Goal: Information Seeking & Learning: Learn about a topic

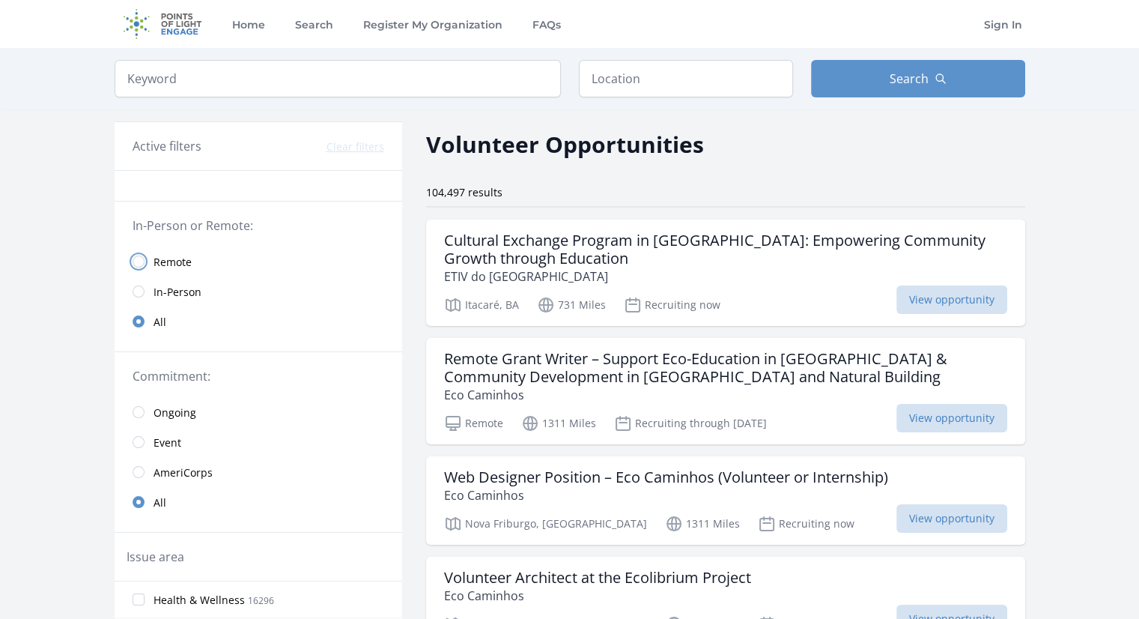
click at [135, 255] on input "radio" at bounding box center [139, 261] width 12 height 12
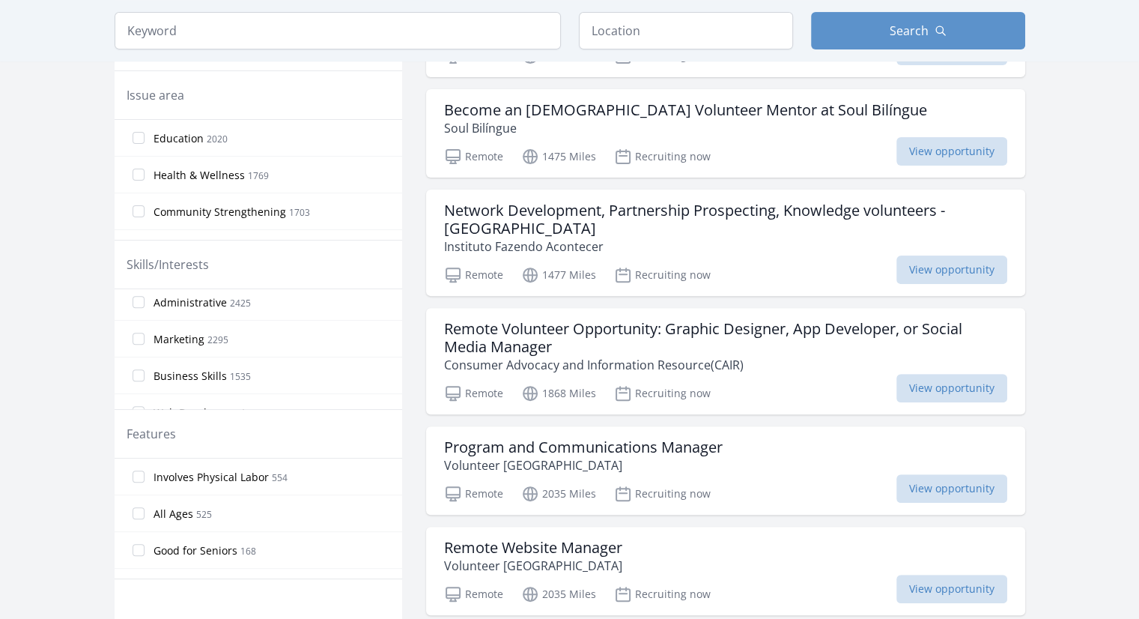
scroll to position [75, 0]
click at [137, 377] on input "Web Development 1503" at bounding box center [139, 379] width 12 height 12
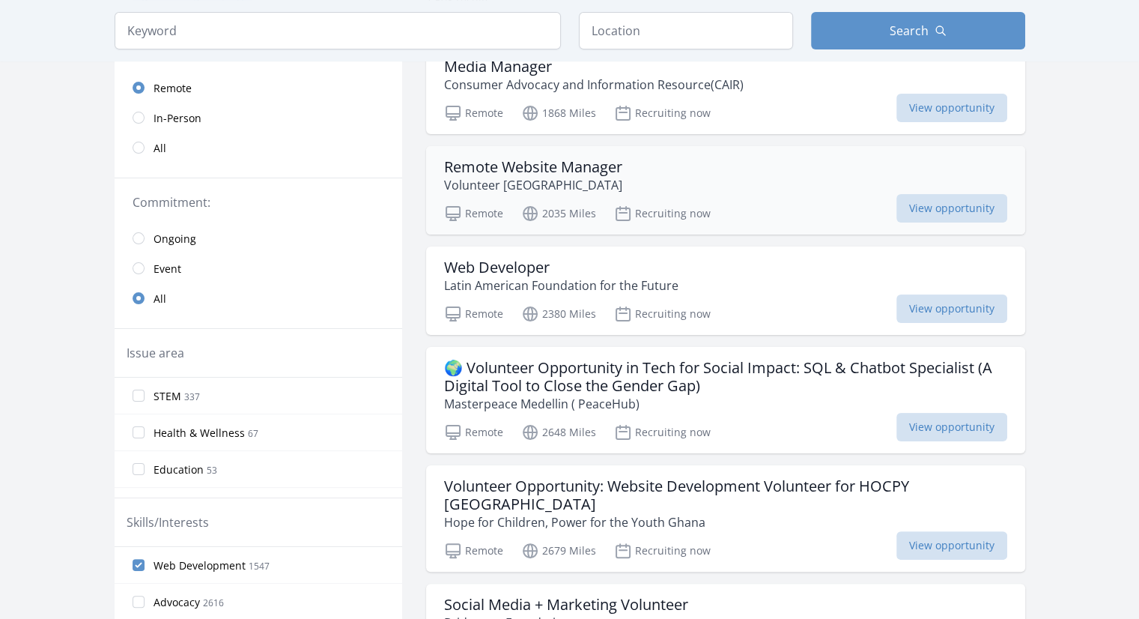
scroll to position [150, 0]
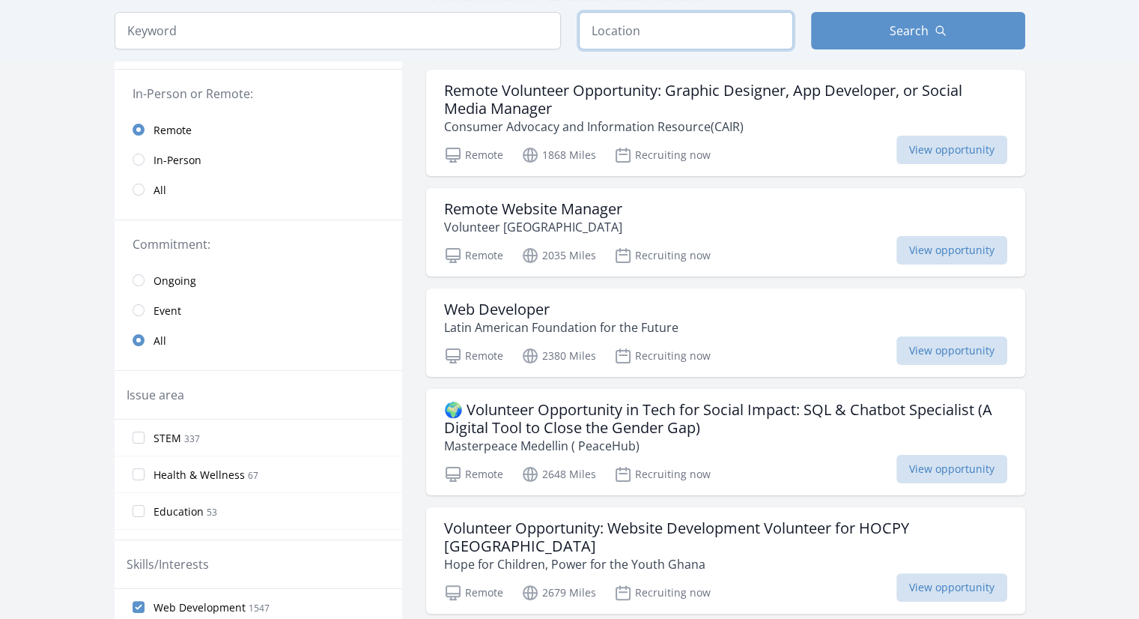
click at [613, 42] on input "text" at bounding box center [686, 30] width 214 height 37
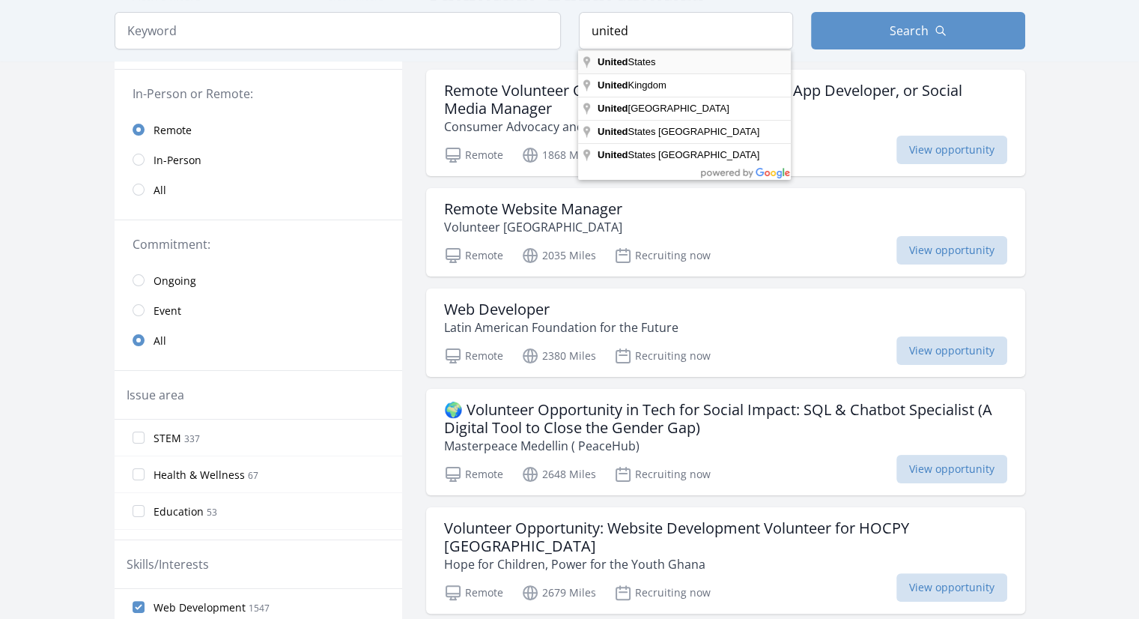
type input "United States"
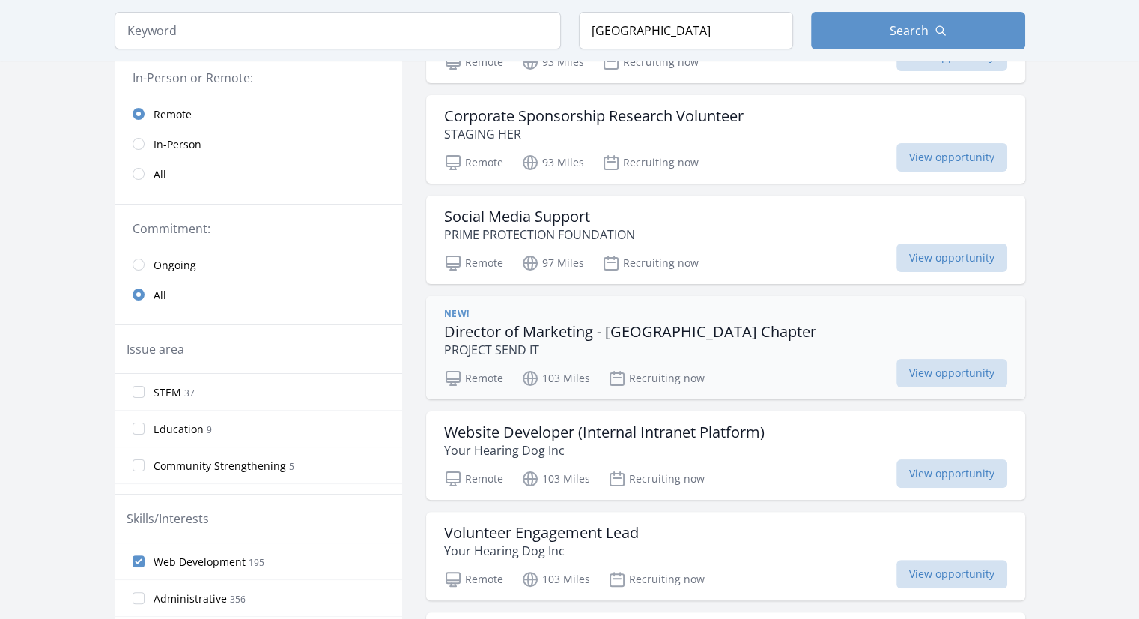
scroll to position [300, 0]
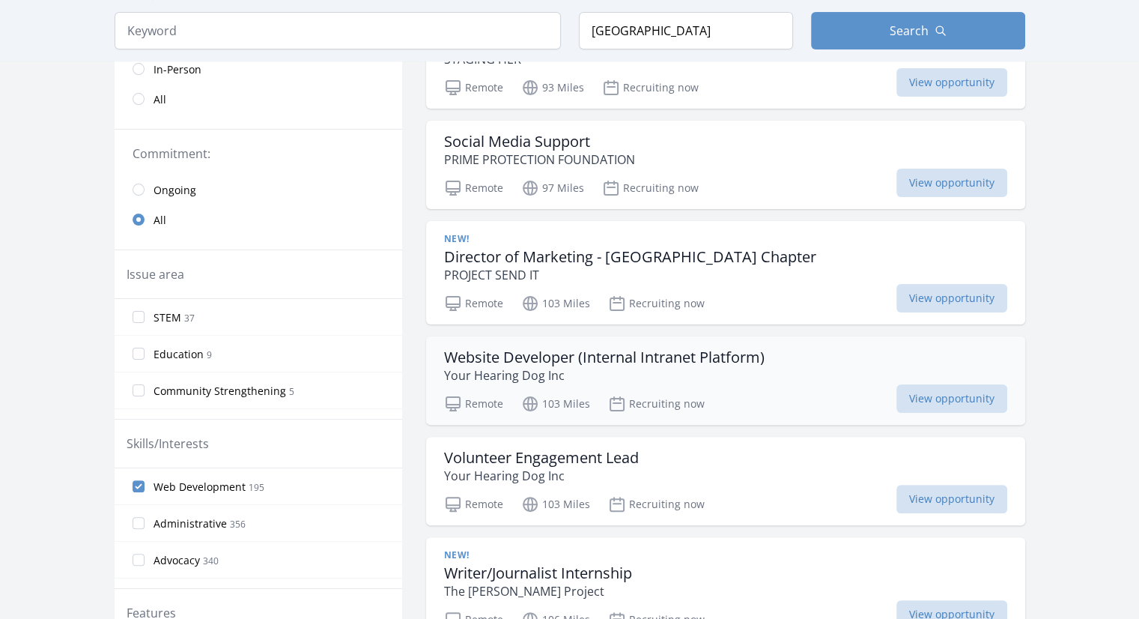
click at [776, 355] on div "Website Developer (Internal Intranet Platform) Your Hearing Dog Inc" at bounding box center [725, 366] width 563 height 36
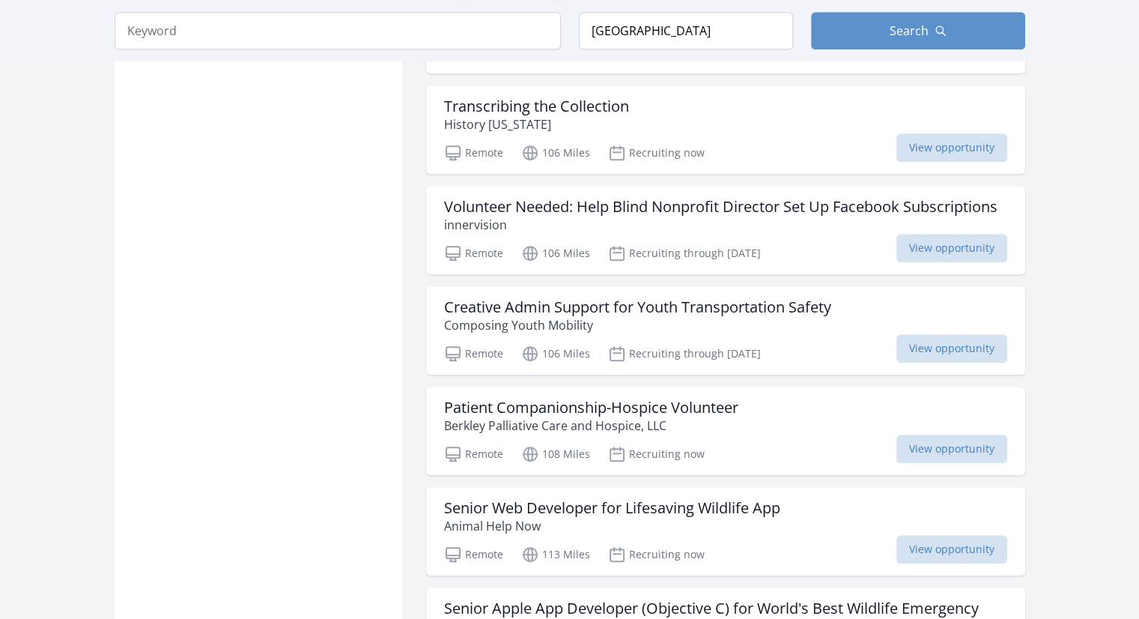
scroll to position [1123, 0]
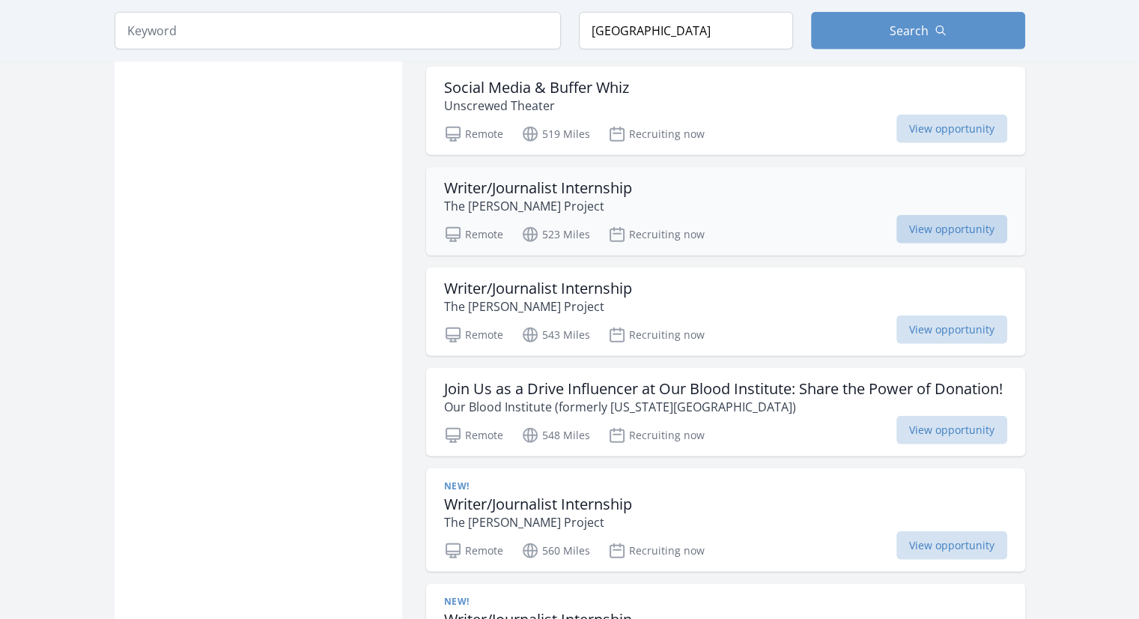
scroll to position [3670, 0]
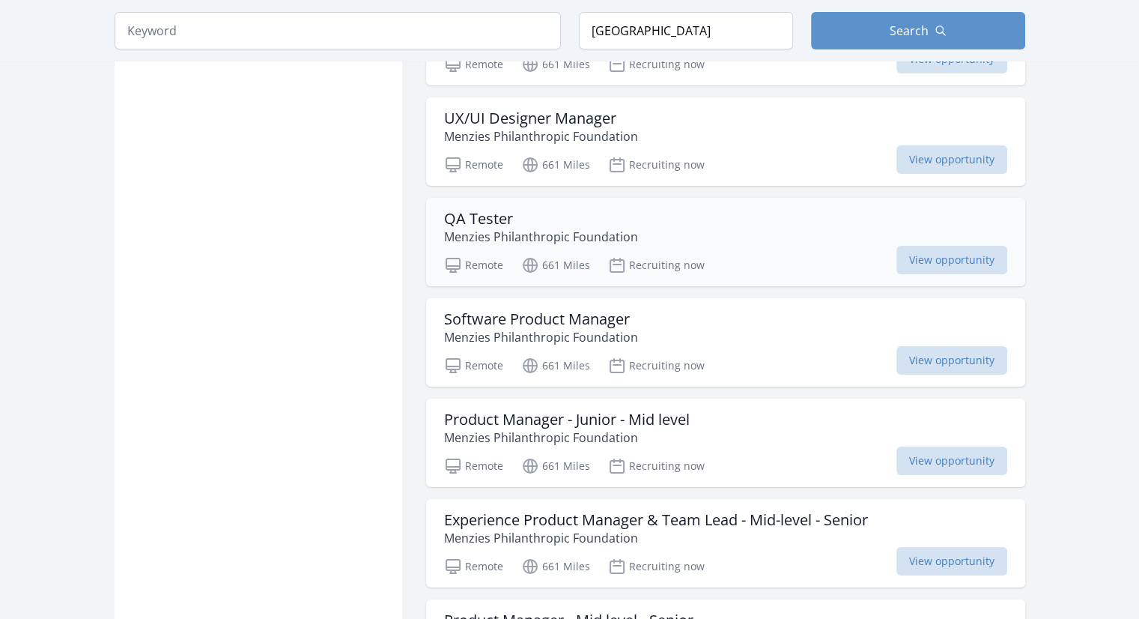
scroll to position [5542, 0]
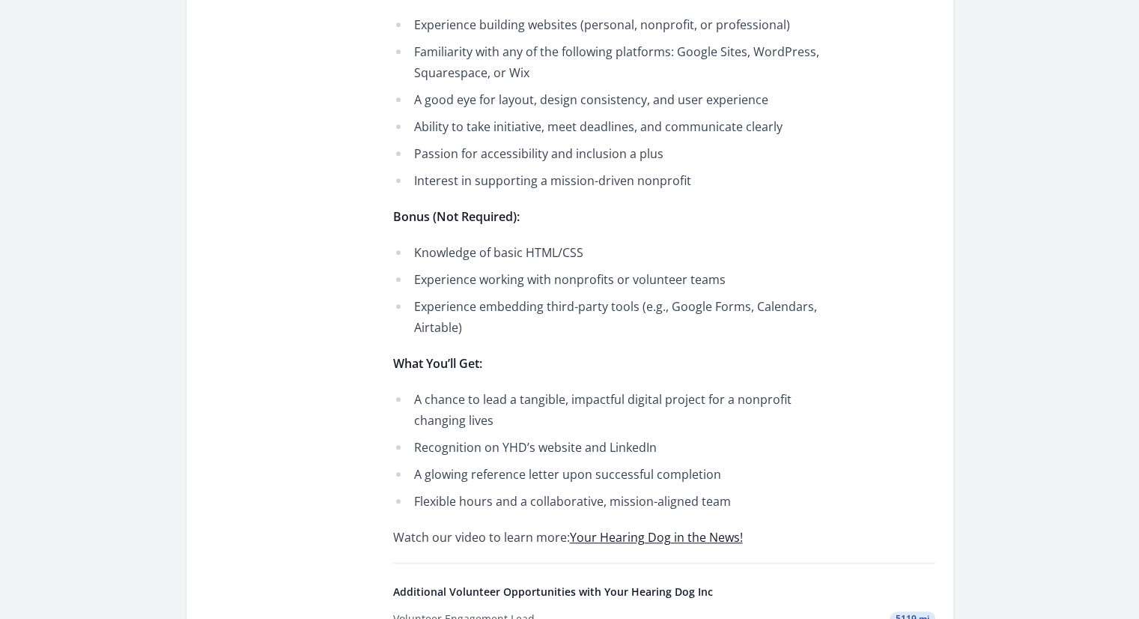
scroll to position [899, 0]
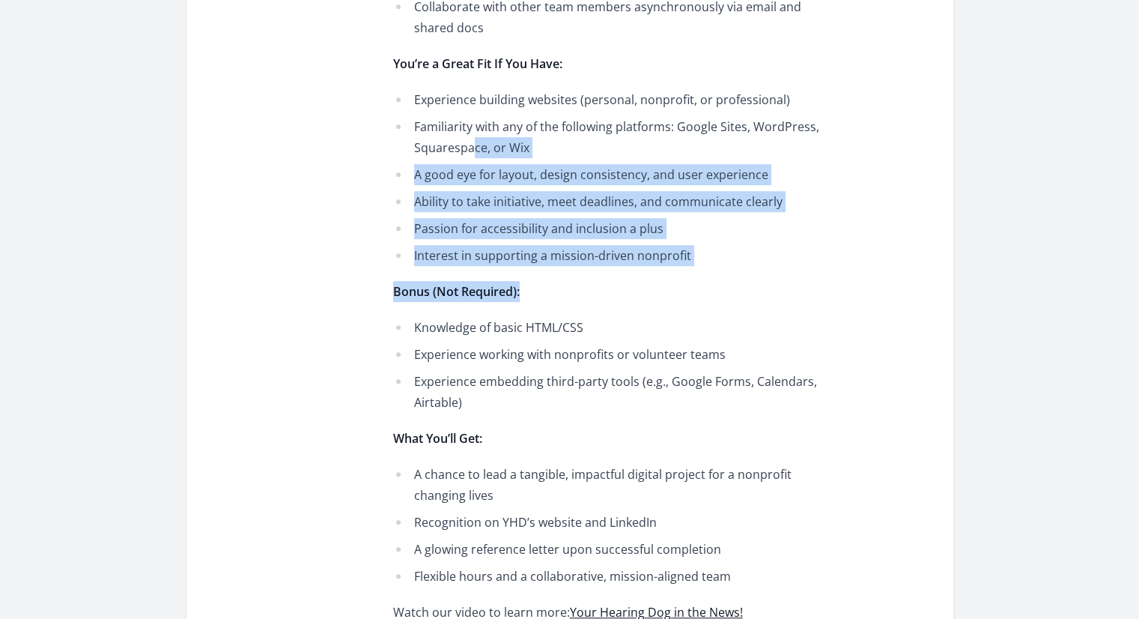
drag, startPoint x: 472, startPoint y: 145, endPoint x: 565, endPoint y: 295, distance: 176.9
click at [553, 288] on div "About Us: Your Hearing Dog Inc. is a nonprofit dedicated to training and provid…" at bounding box center [612, 38] width 438 height 1168
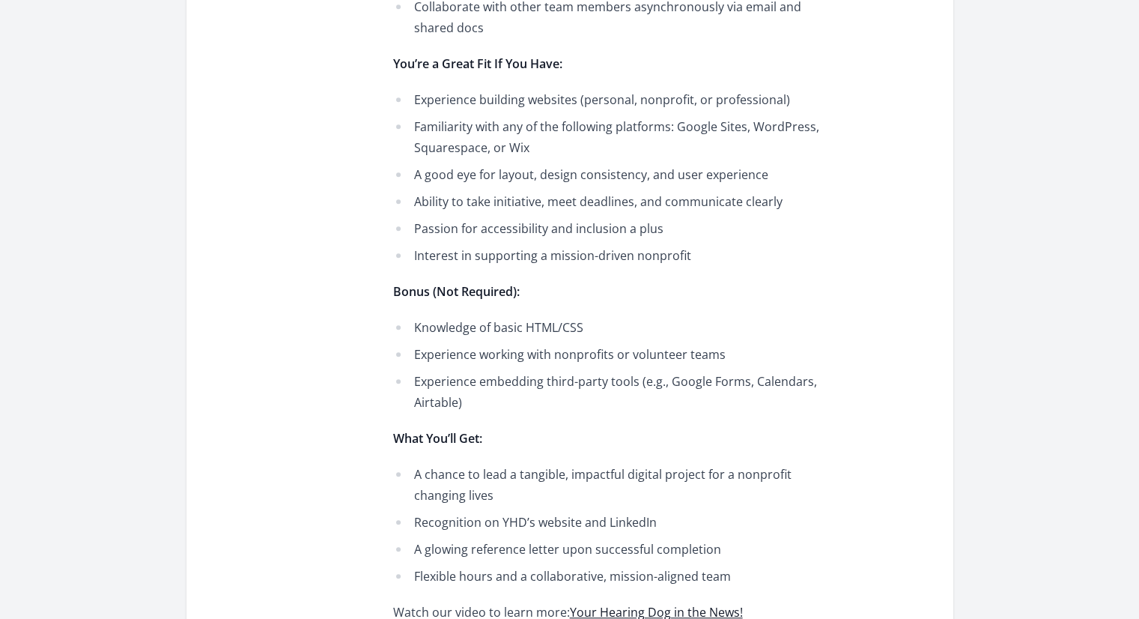
click at [608, 336] on li "Knowledge of basic HTML/CSS" at bounding box center [612, 327] width 438 height 21
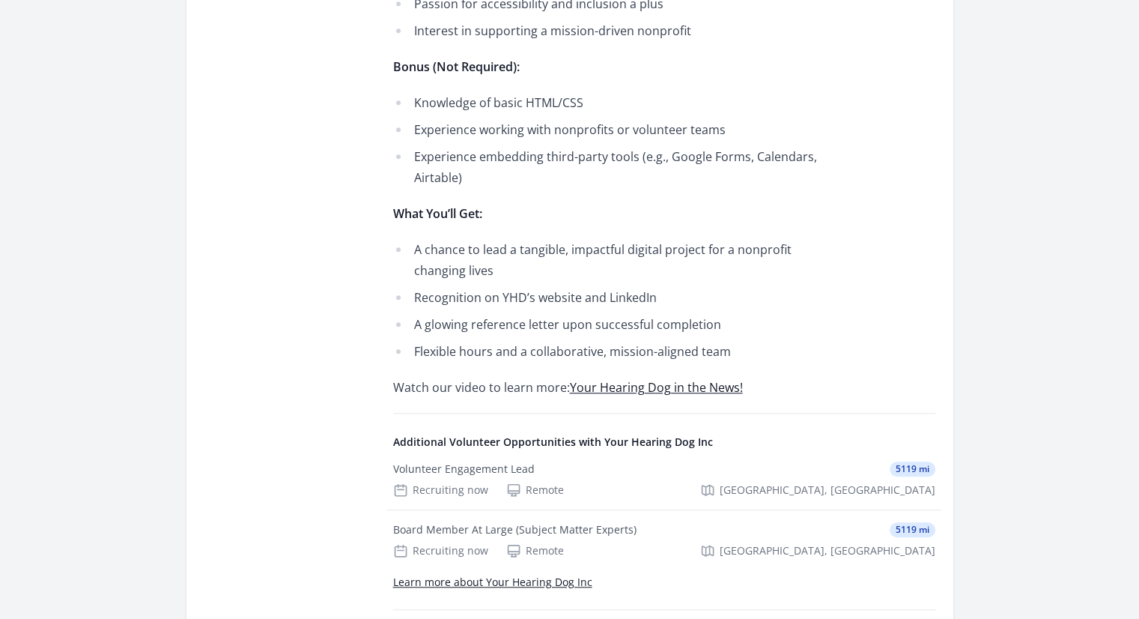
scroll to position [1273, 0]
